Goal: Navigation & Orientation: Find specific page/section

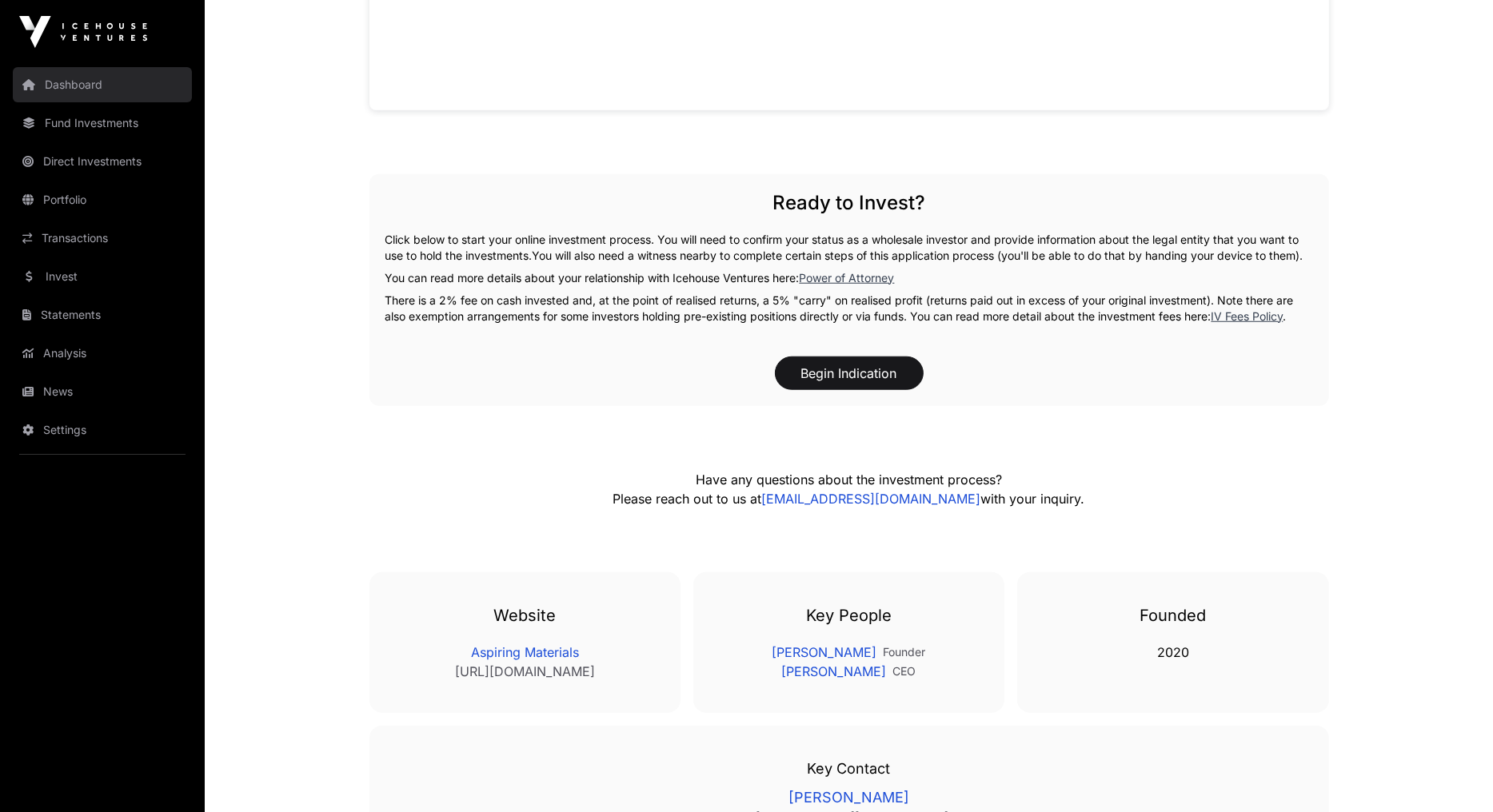
drag, startPoint x: 0, startPoint y: 0, endPoint x: 57, endPoint y: 83, distance: 100.7
click at [57, 83] on link "Dashboard" at bounding box center [103, 84] width 179 height 35
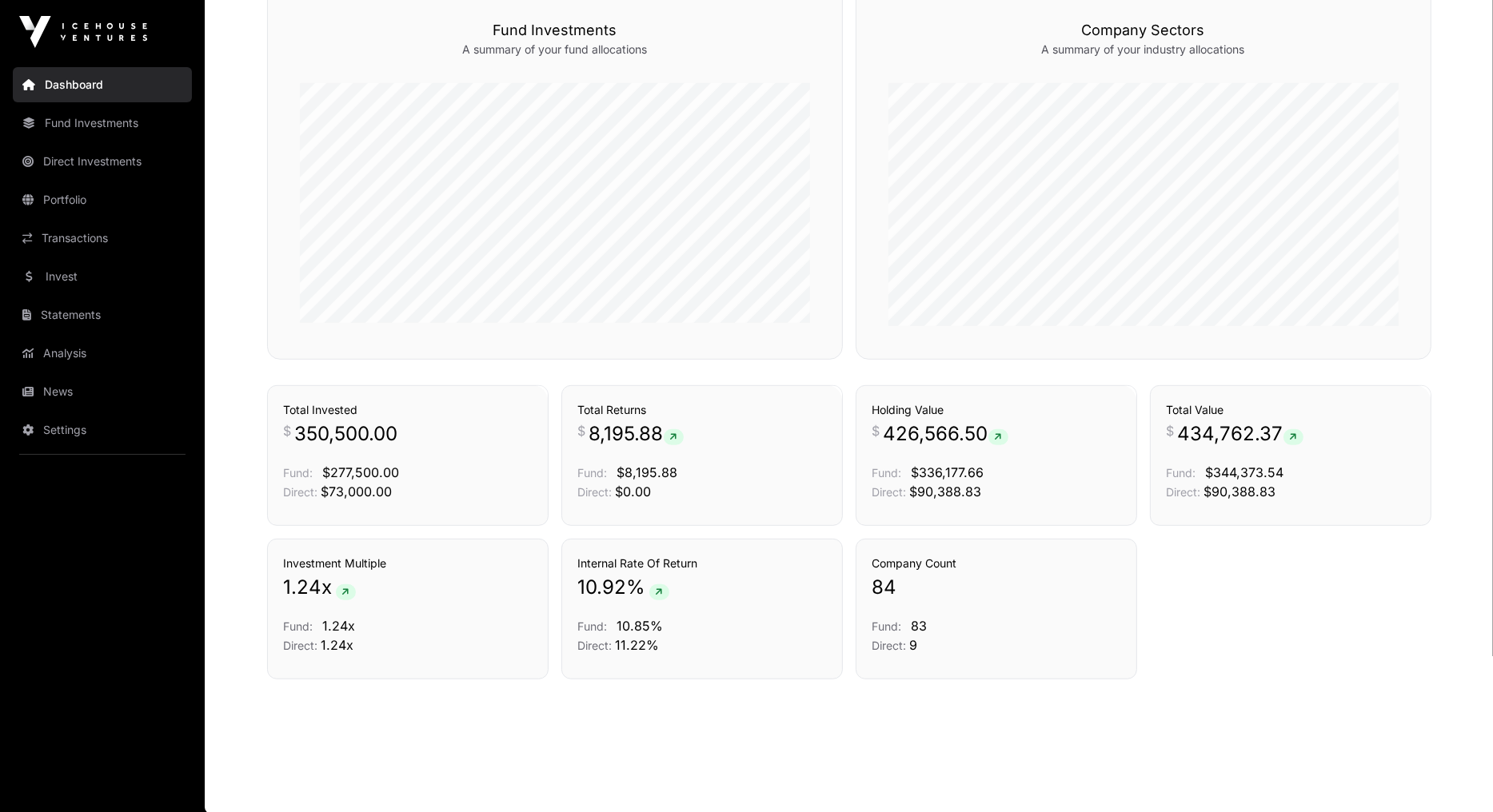
scroll to position [969, 0]
click at [66, 192] on link "Portfolio" at bounding box center [103, 200] width 179 height 35
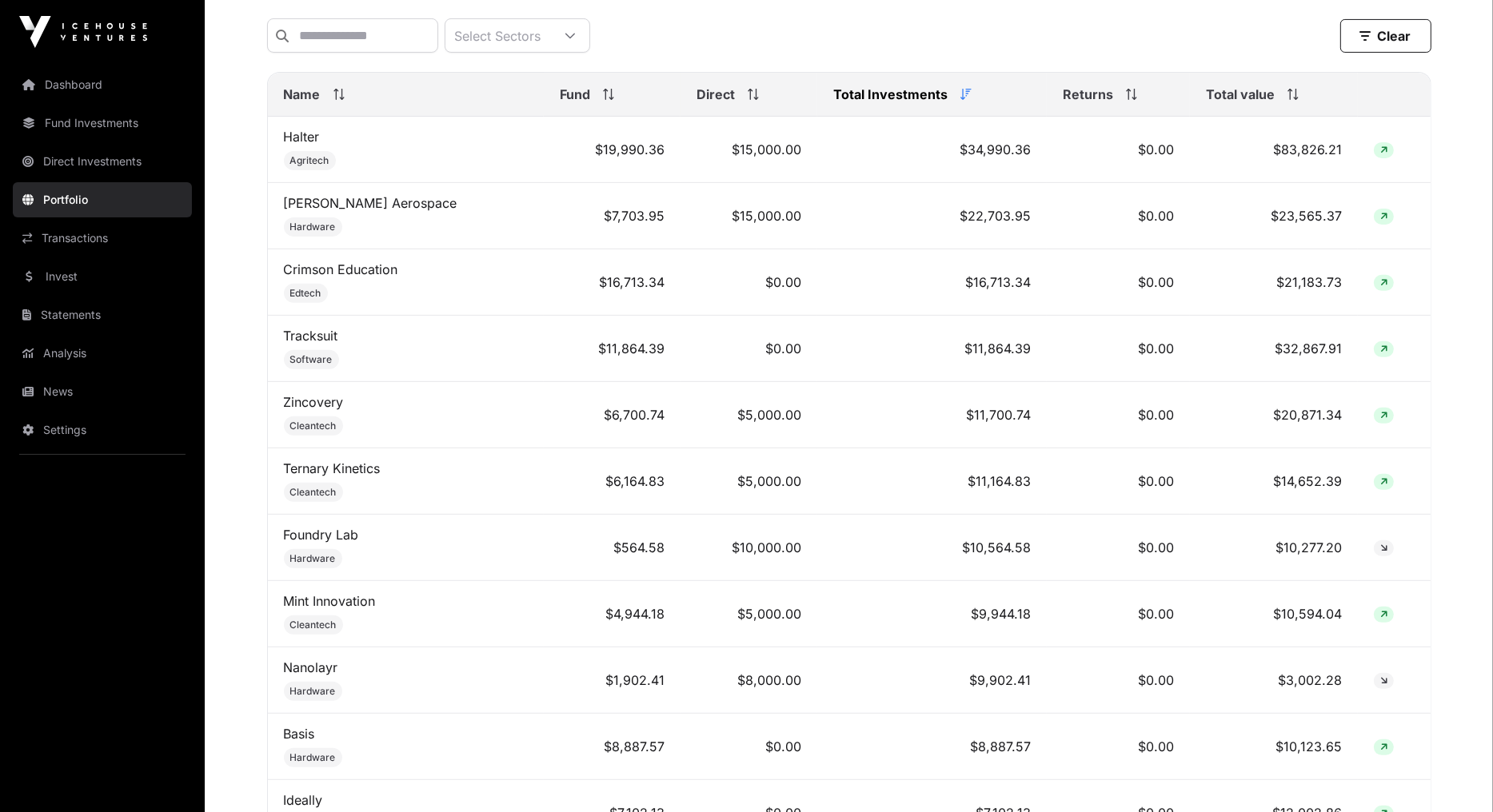
scroll to position [640, 0]
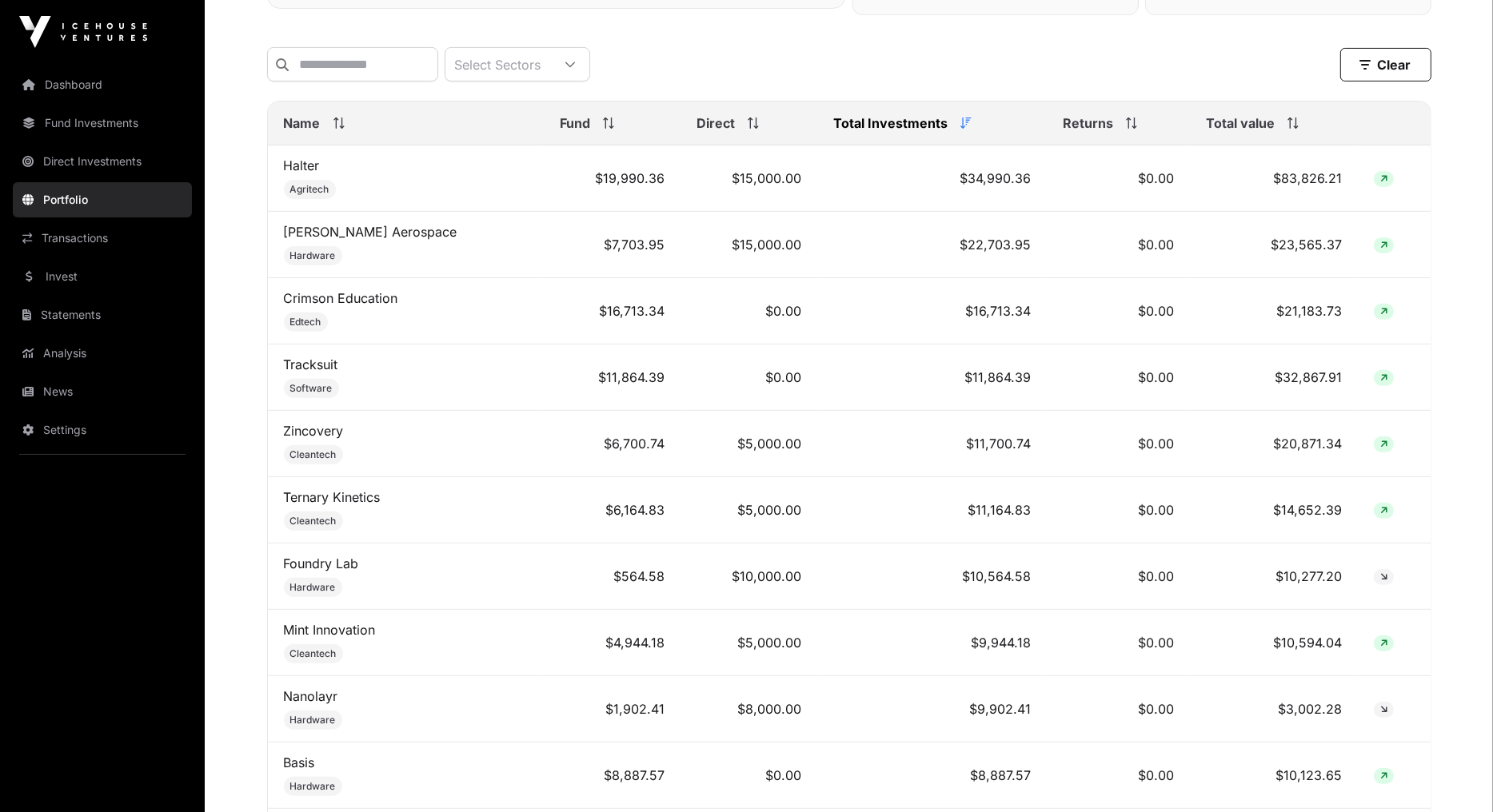
click at [1272, 131] on div "Total value" at bounding box center [1274, 123] width 136 height 19
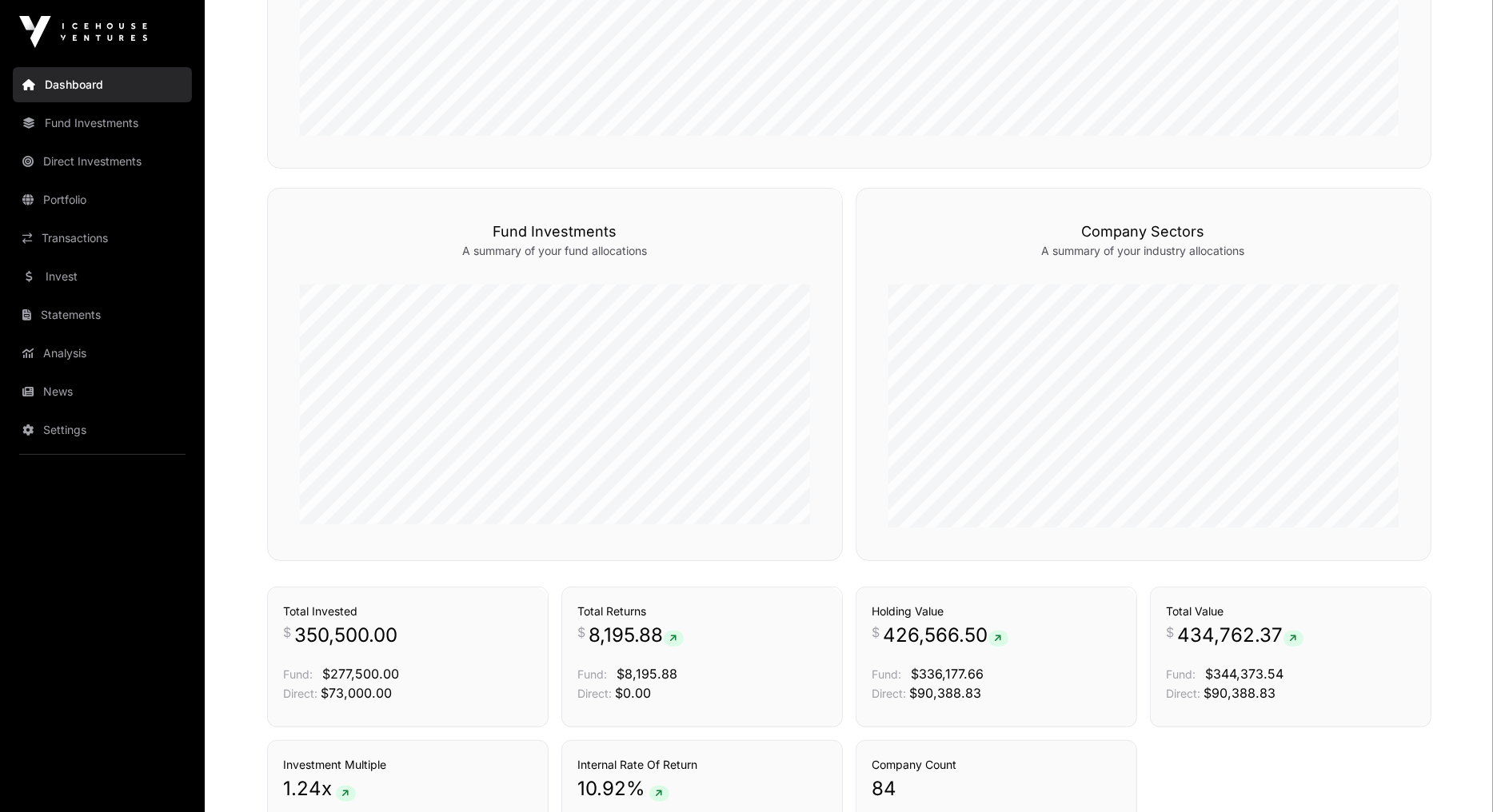
scroll to position [969, 0]
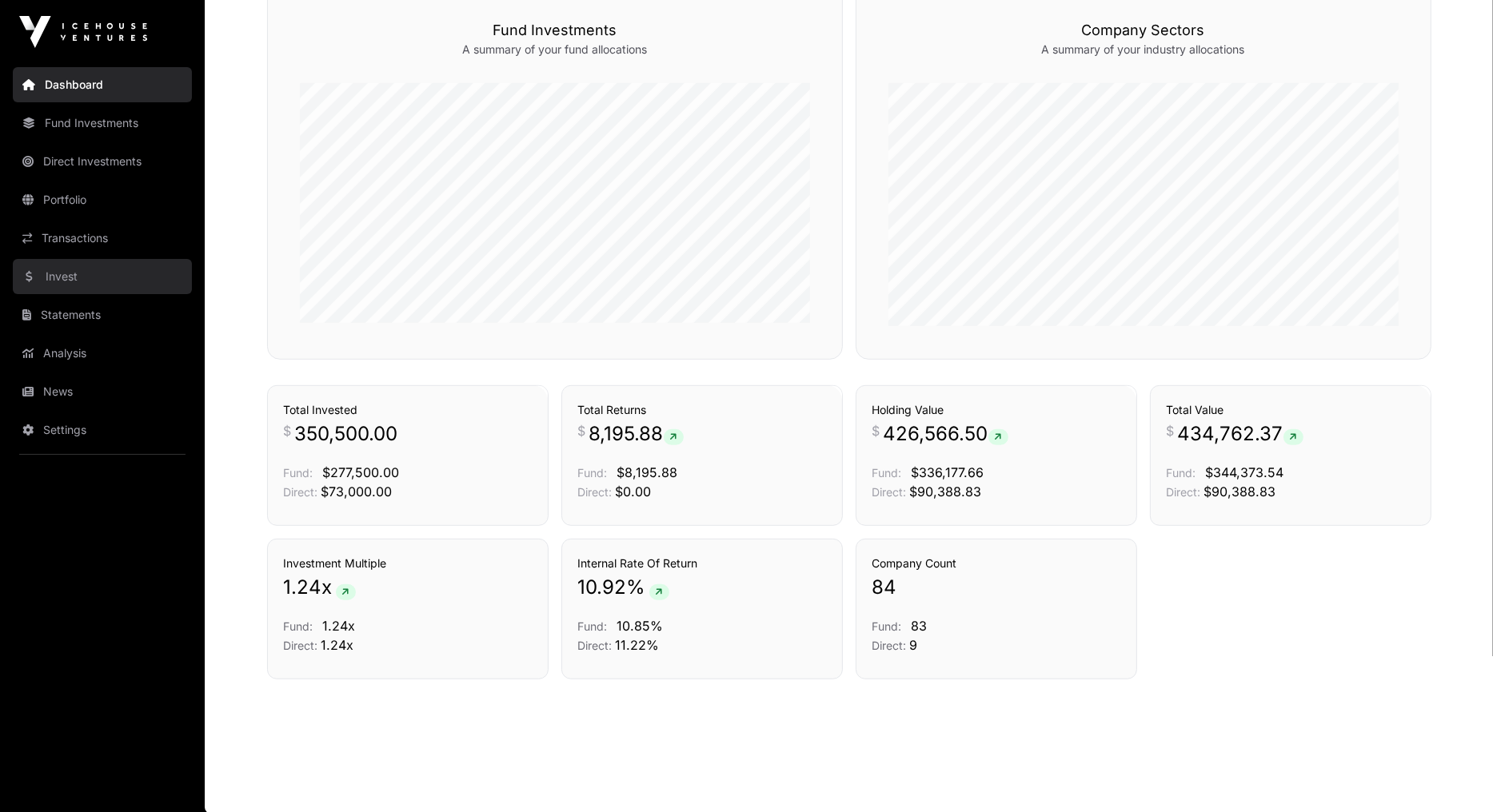
click at [42, 284] on link "Invest" at bounding box center [103, 276] width 179 height 35
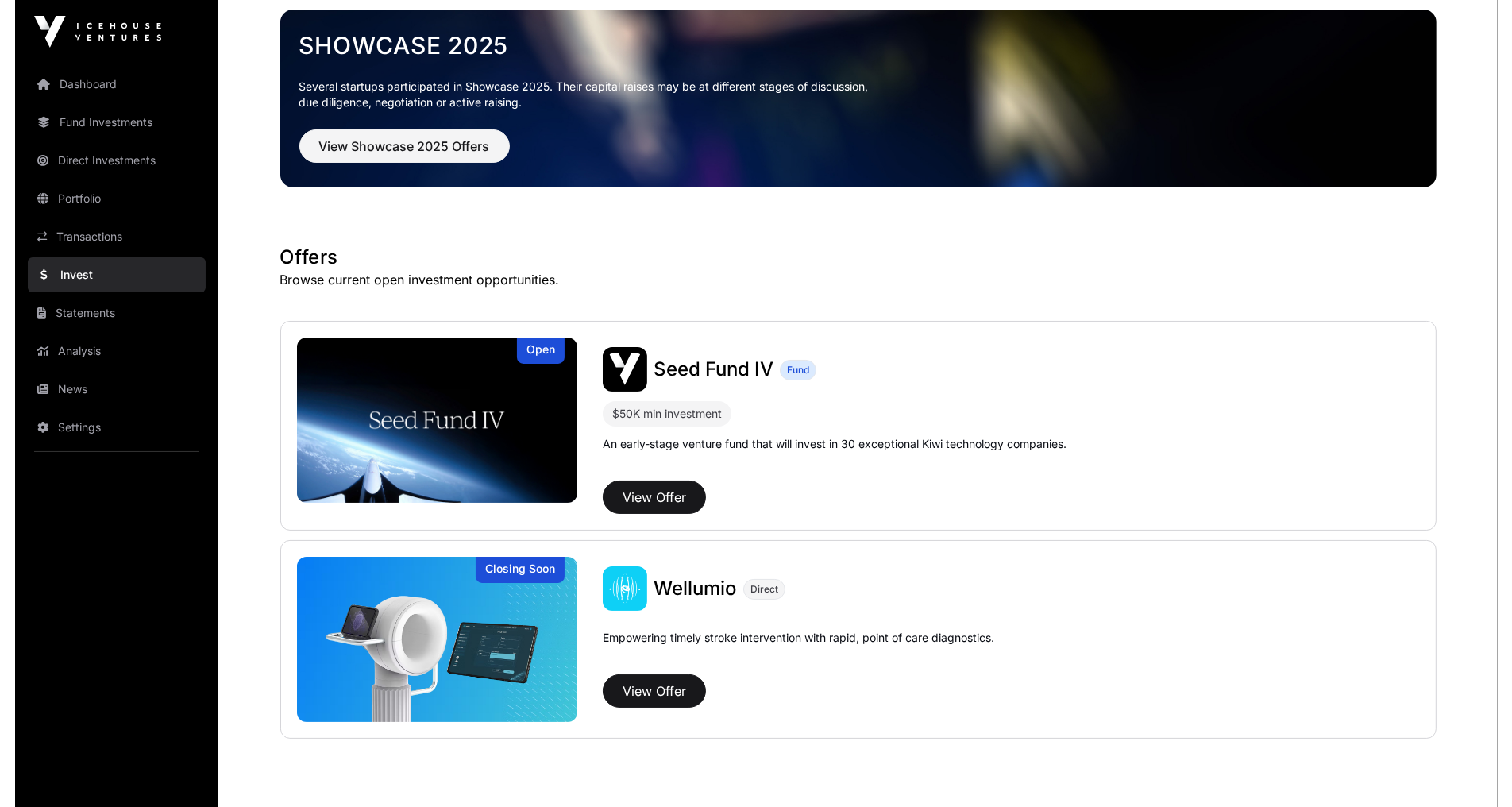
scroll to position [144, 0]
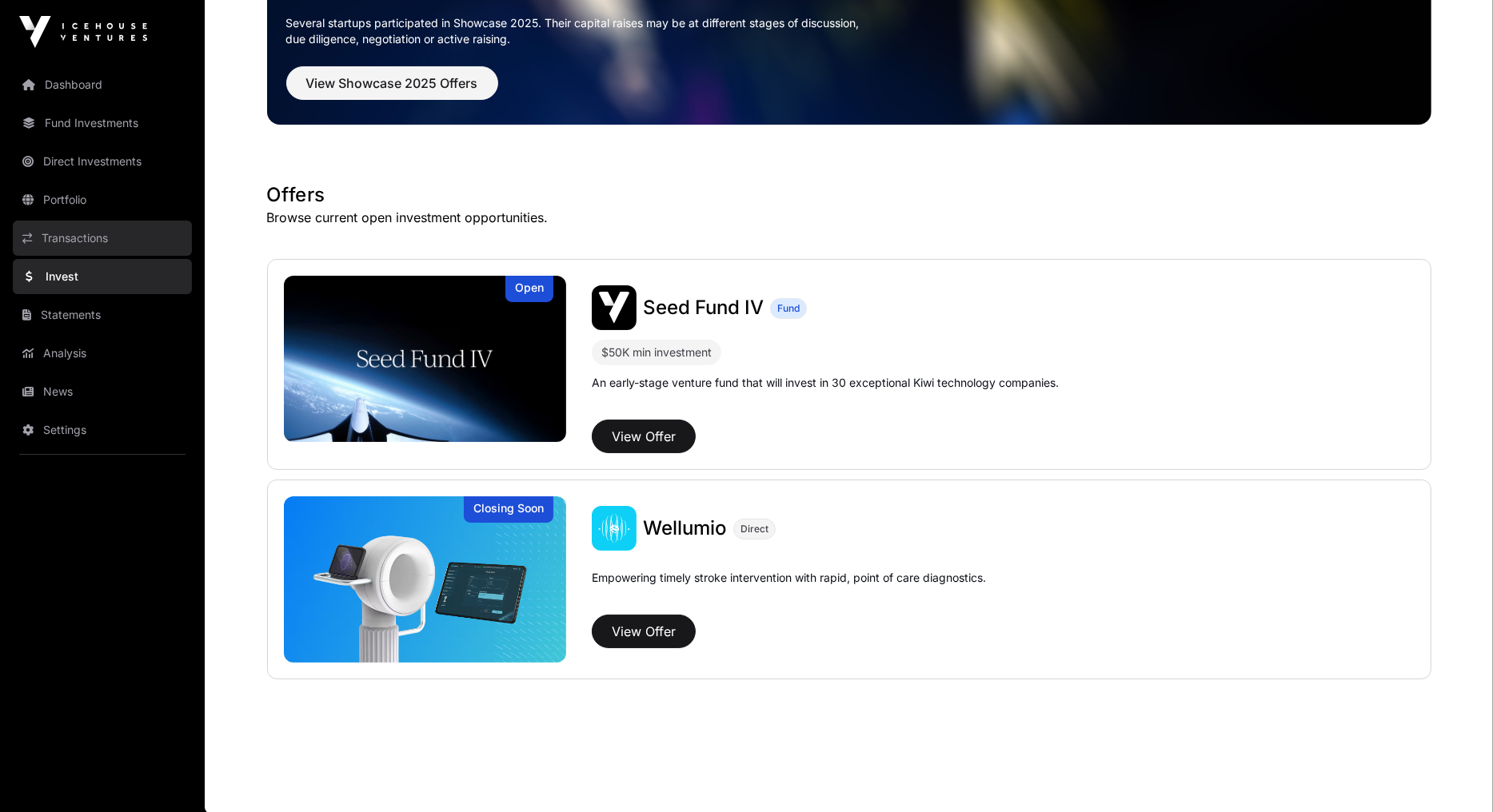
click at [43, 239] on link "Transactions" at bounding box center [103, 237] width 179 height 35
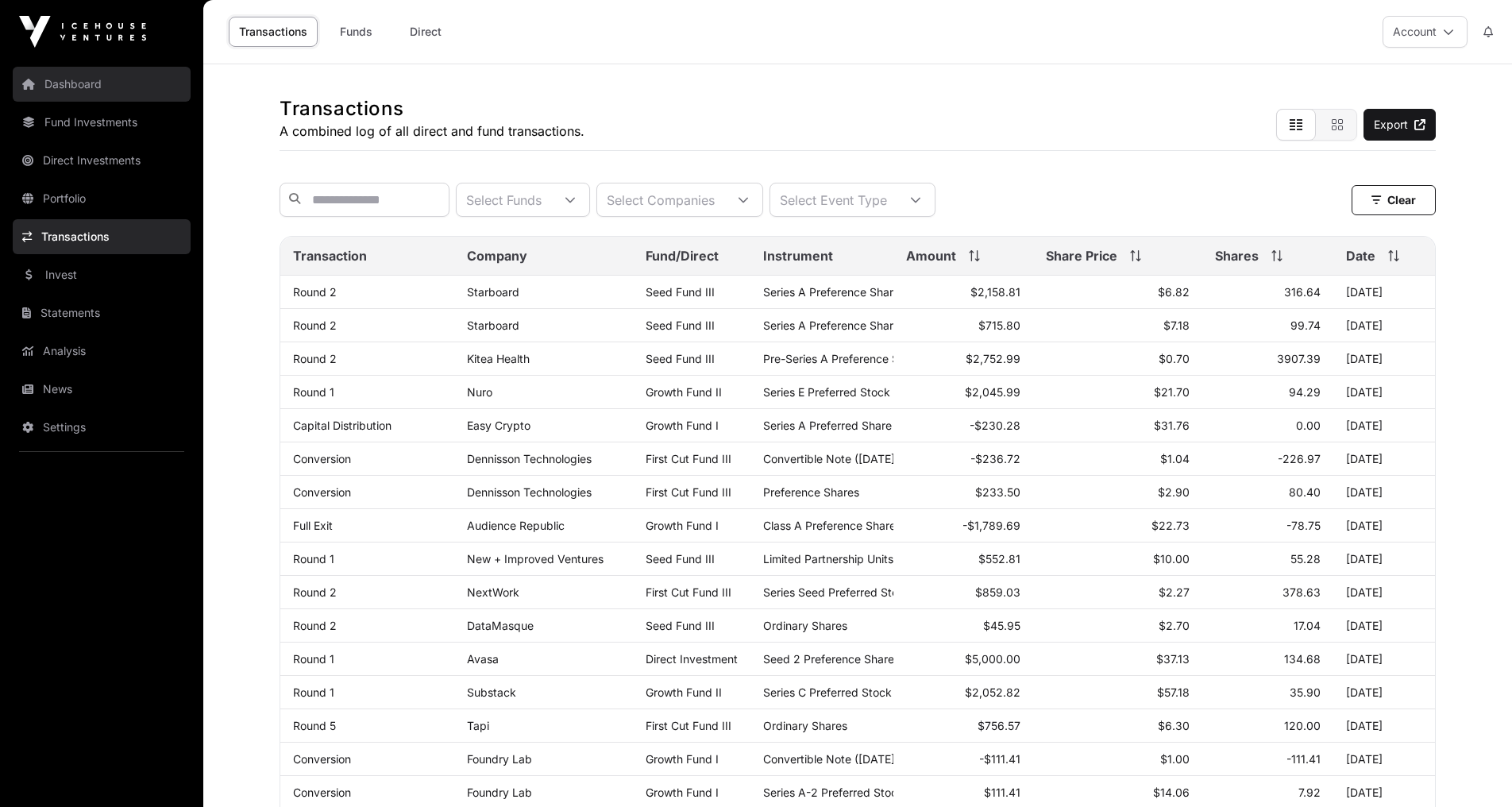
click at [108, 87] on link "Dashboard" at bounding box center [102, 83] width 178 height 35
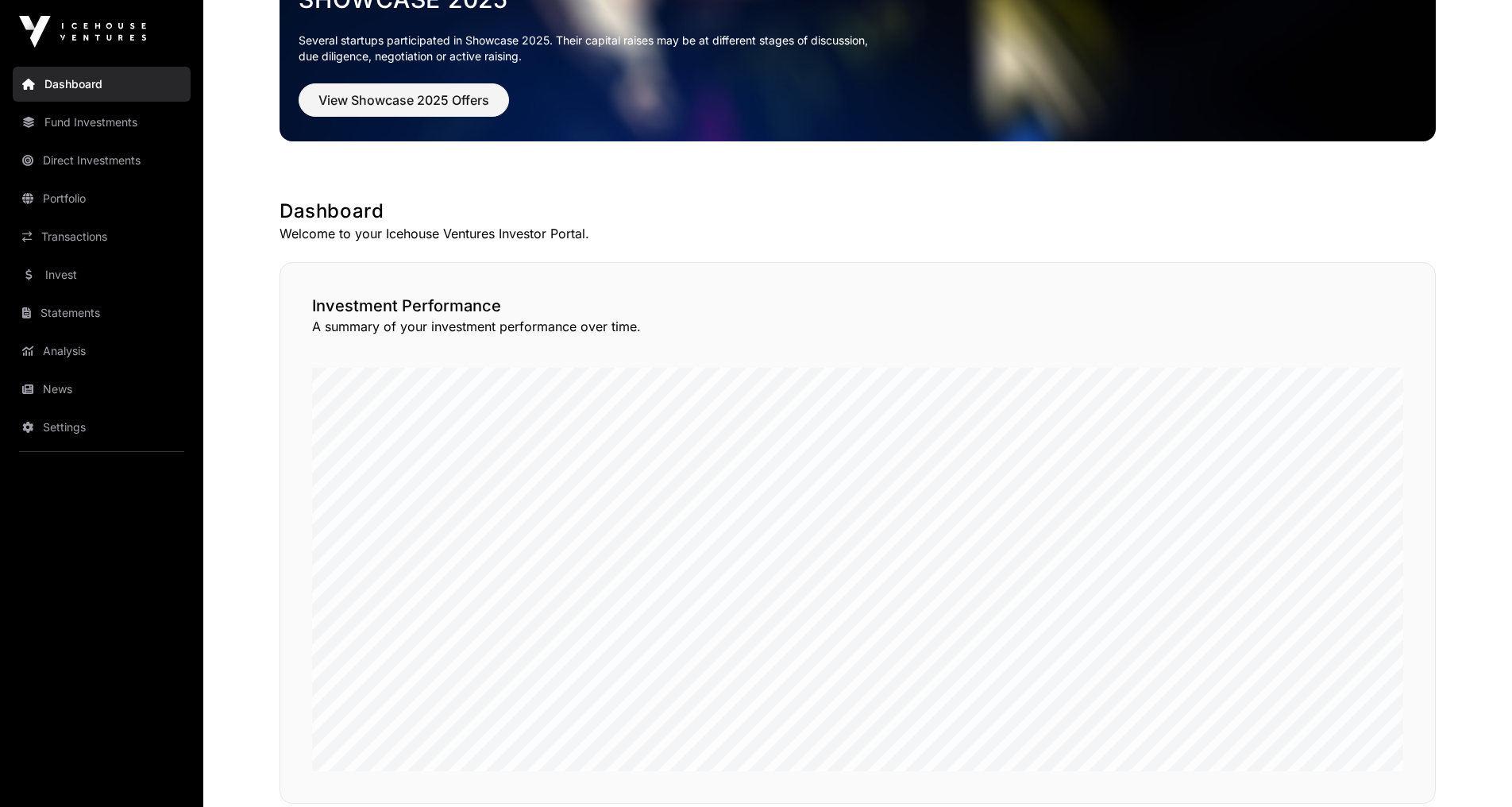
scroll to position [127, 0]
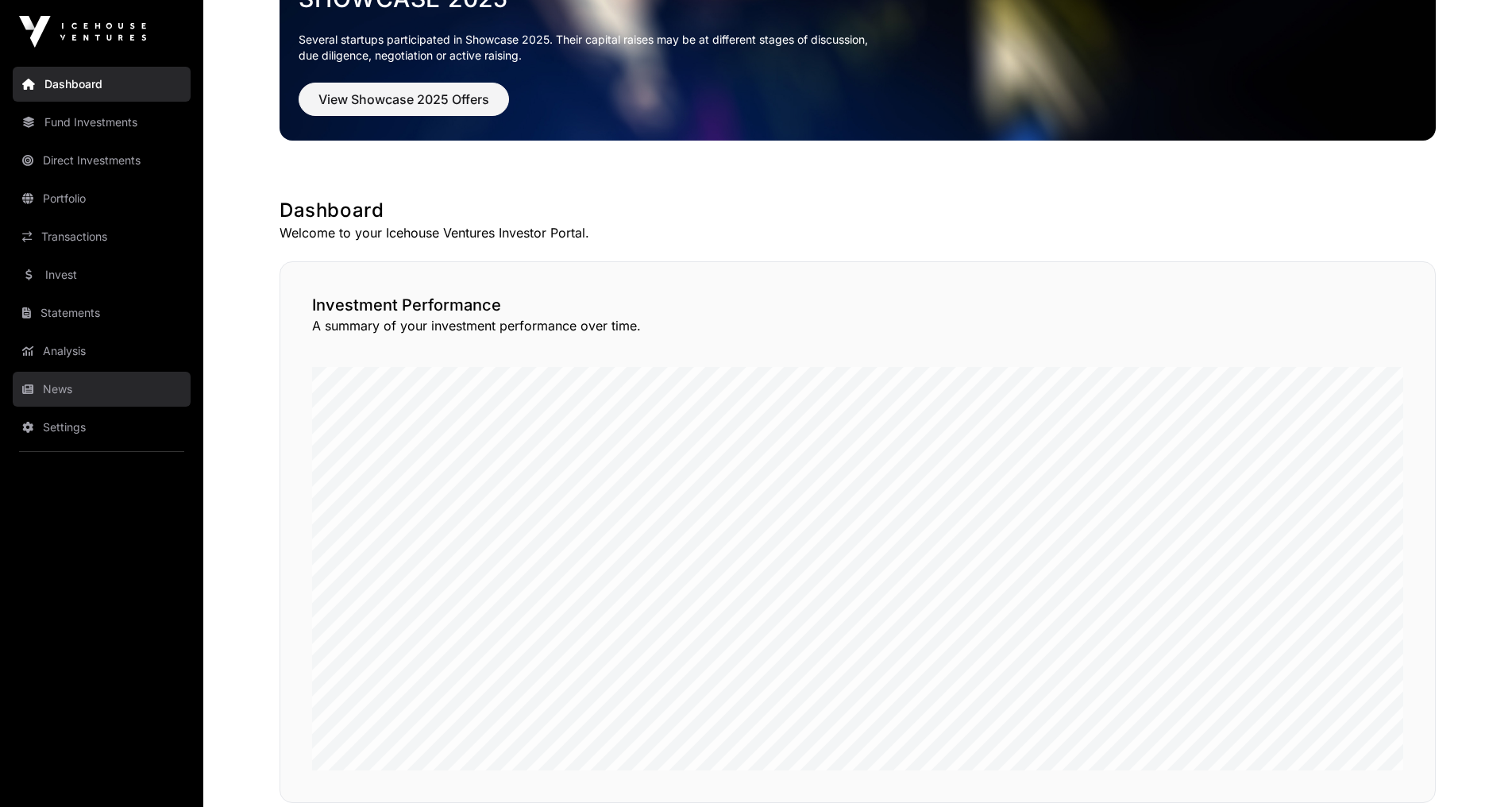
click at [93, 389] on link "News" at bounding box center [102, 389] width 178 height 35
